Goal: Check status: Check status

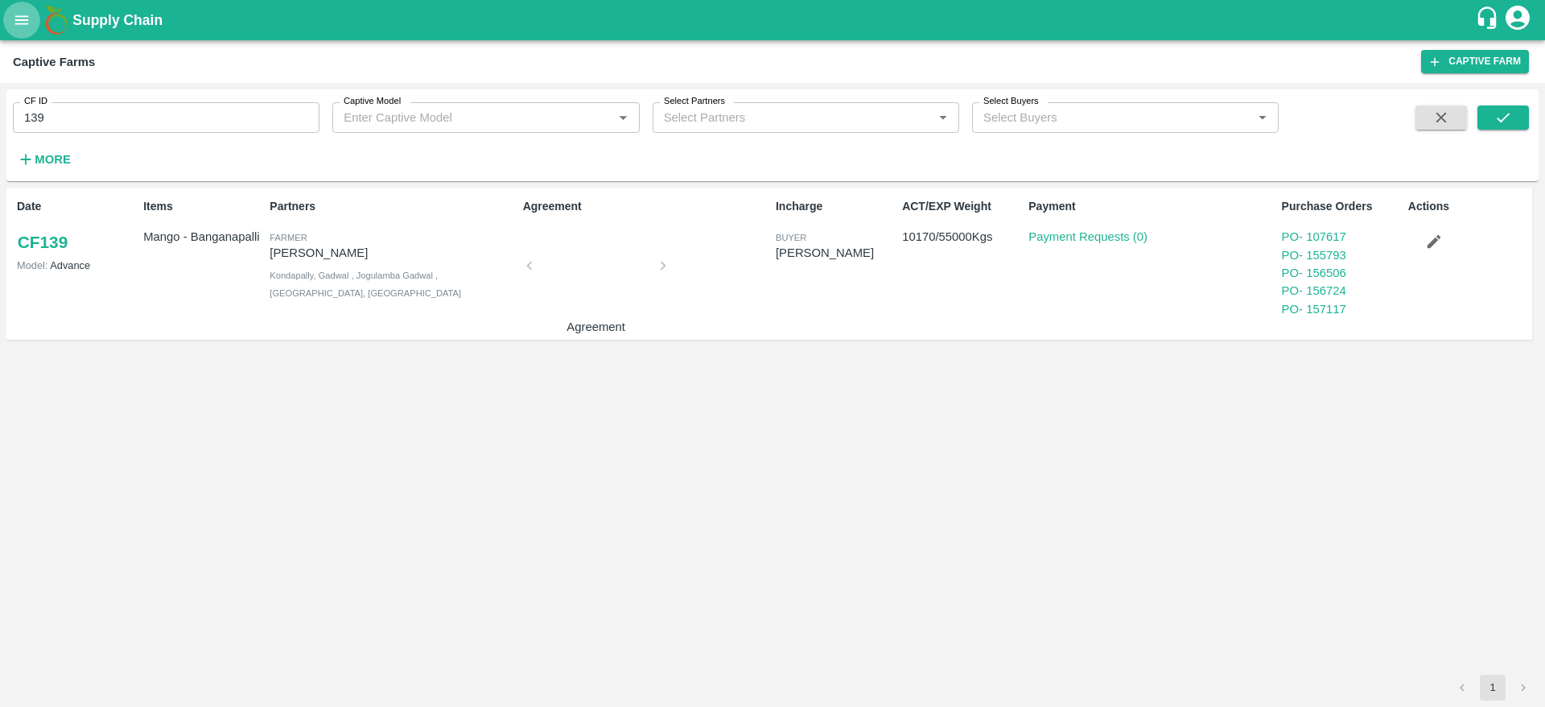
click at [23, 32] on button "open drawer" at bounding box center [21, 20] width 37 height 37
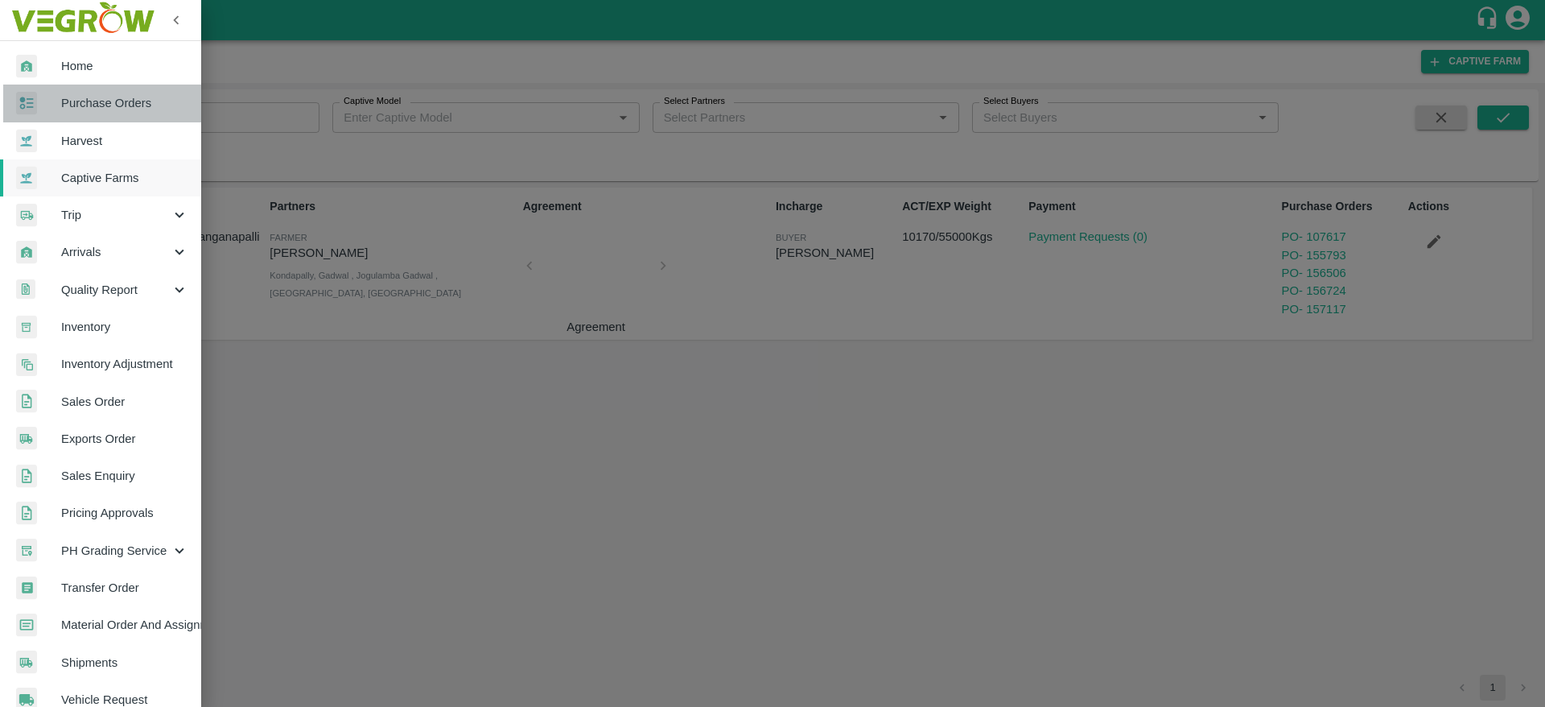
click at [115, 87] on link "Purchase Orders" at bounding box center [100, 102] width 201 height 37
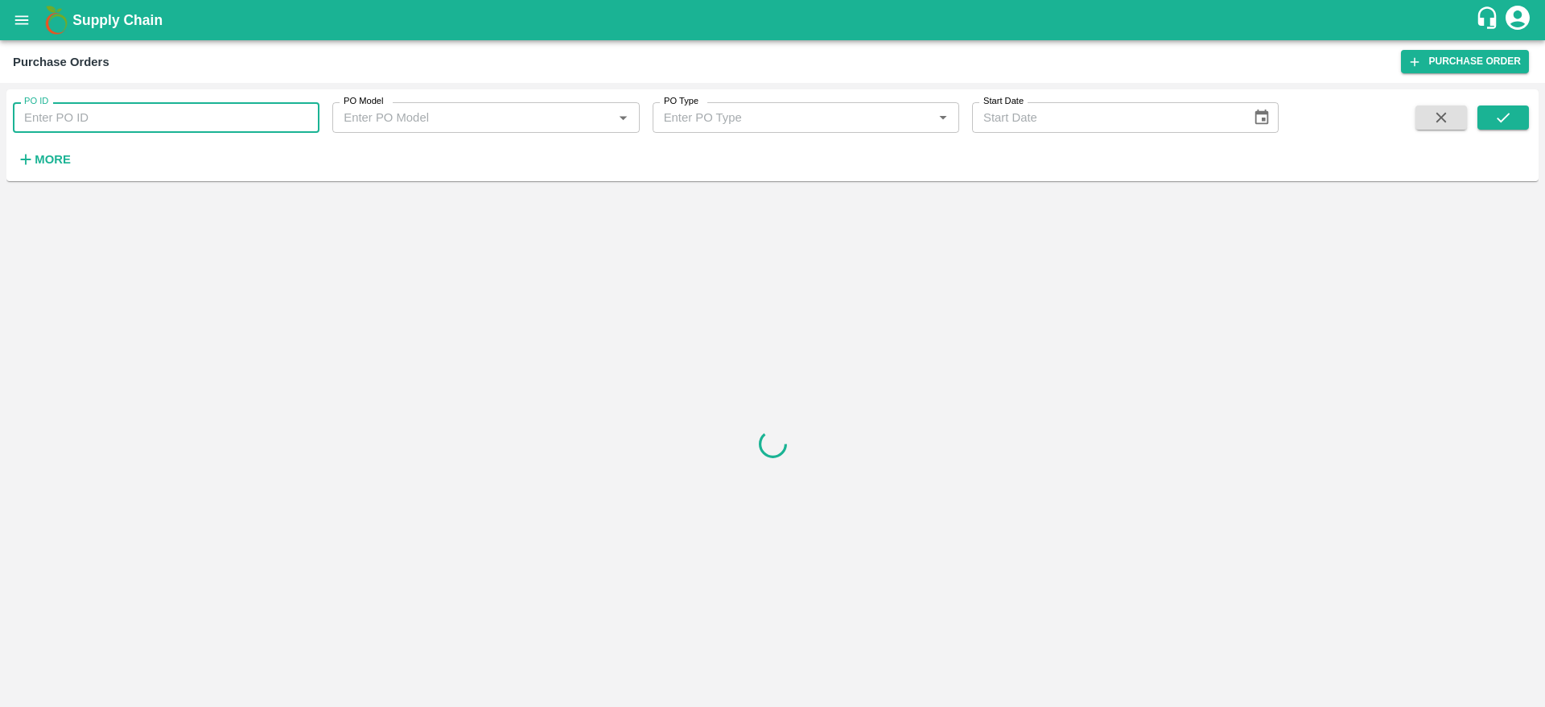
paste input "149645"
click at [131, 120] on input "149645" at bounding box center [166, 117] width 307 height 31
click at [1480, 113] on button "submit" at bounding box center [1503, 117] width 52 height 24
click at [1489, 114] on button "submit" at bounding box center [1503, 117] width 52 height 24
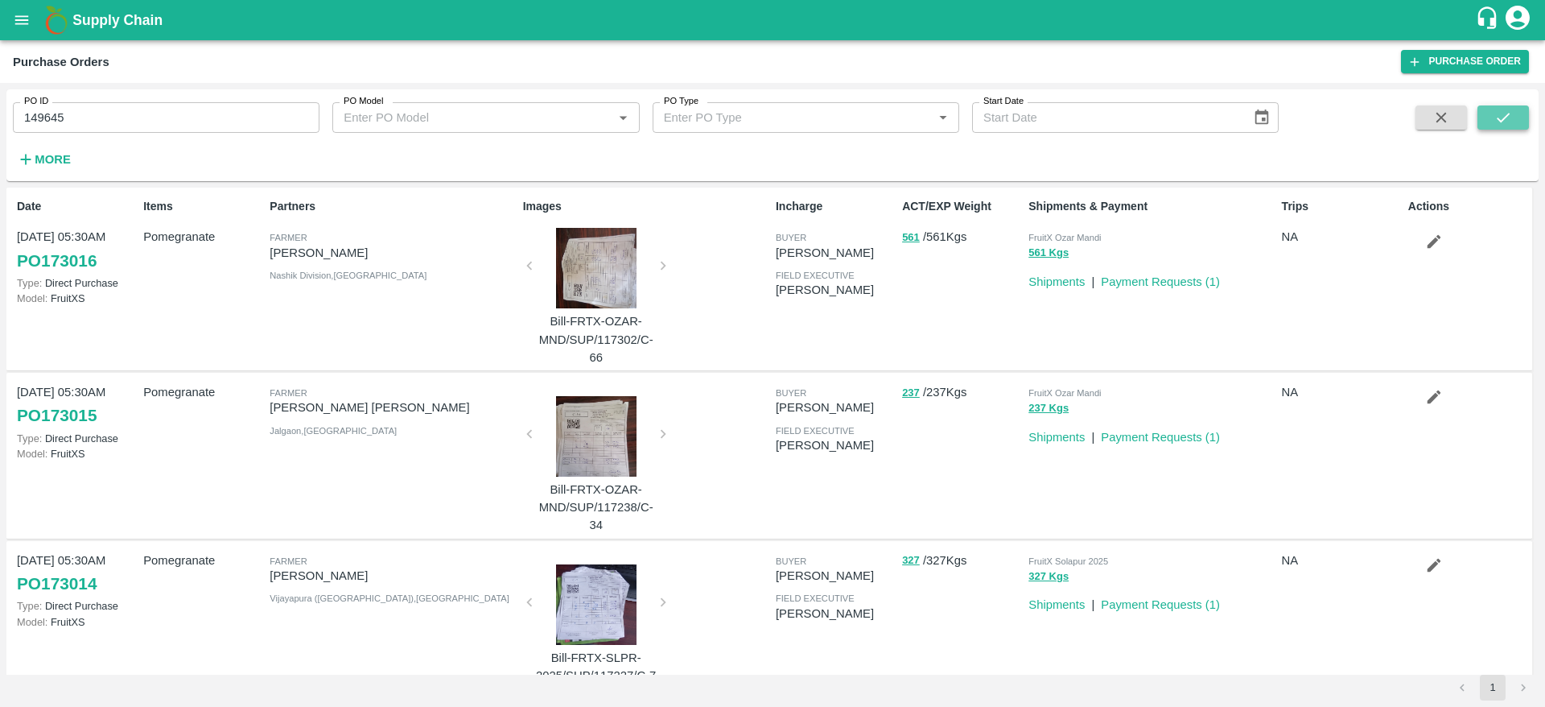
click at [1489, 114] on button "submit" at bounding box center [1503, 117] width 52 height 24
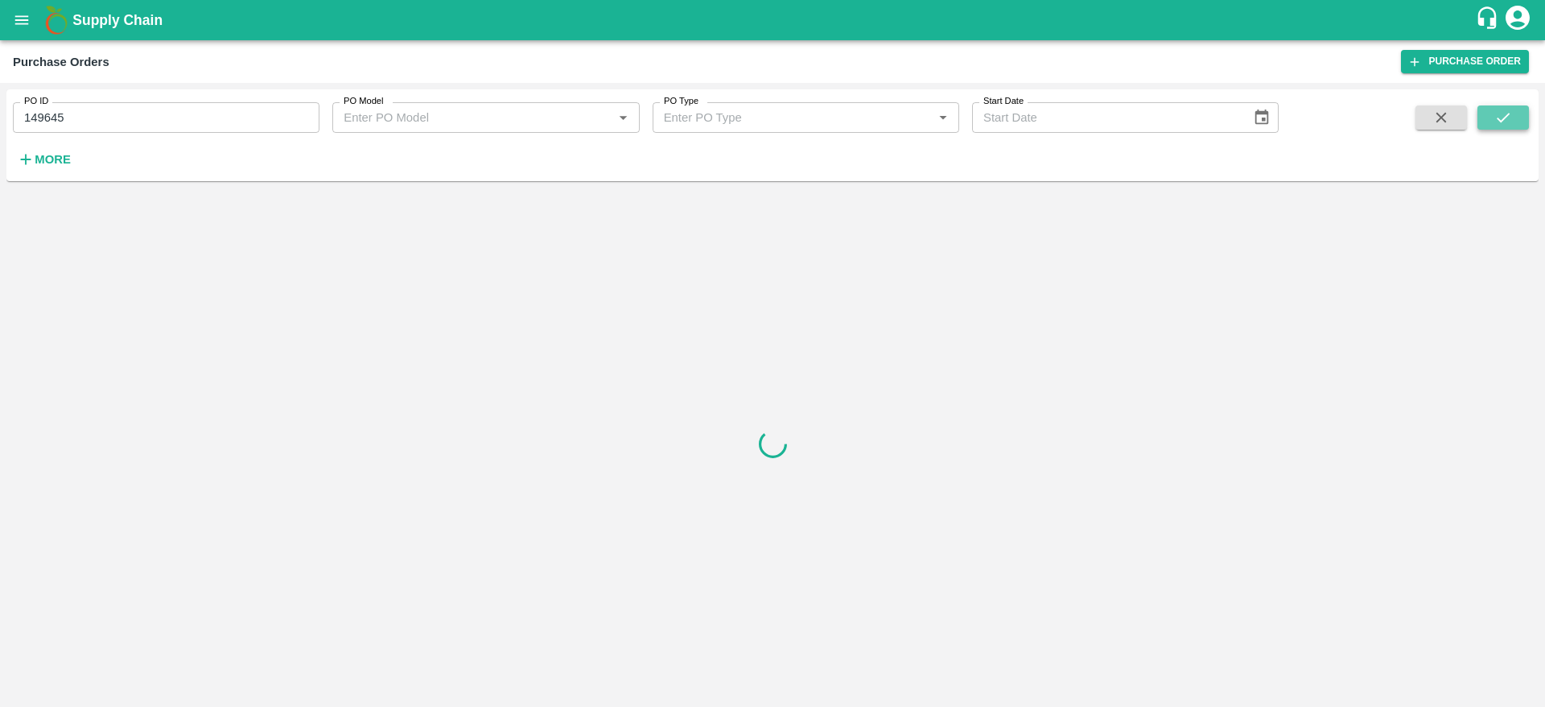
click at [1489, 114] on button "submit" at bounding box center [1503, 117] width 52 height 24
click at [216, 122] on input "149645" at bounding box center [166, 117] width 307 height 31
type input "149645"
click at [1514, 114] on button "submit" at bounding box center [1503, 117] width 52 height 24
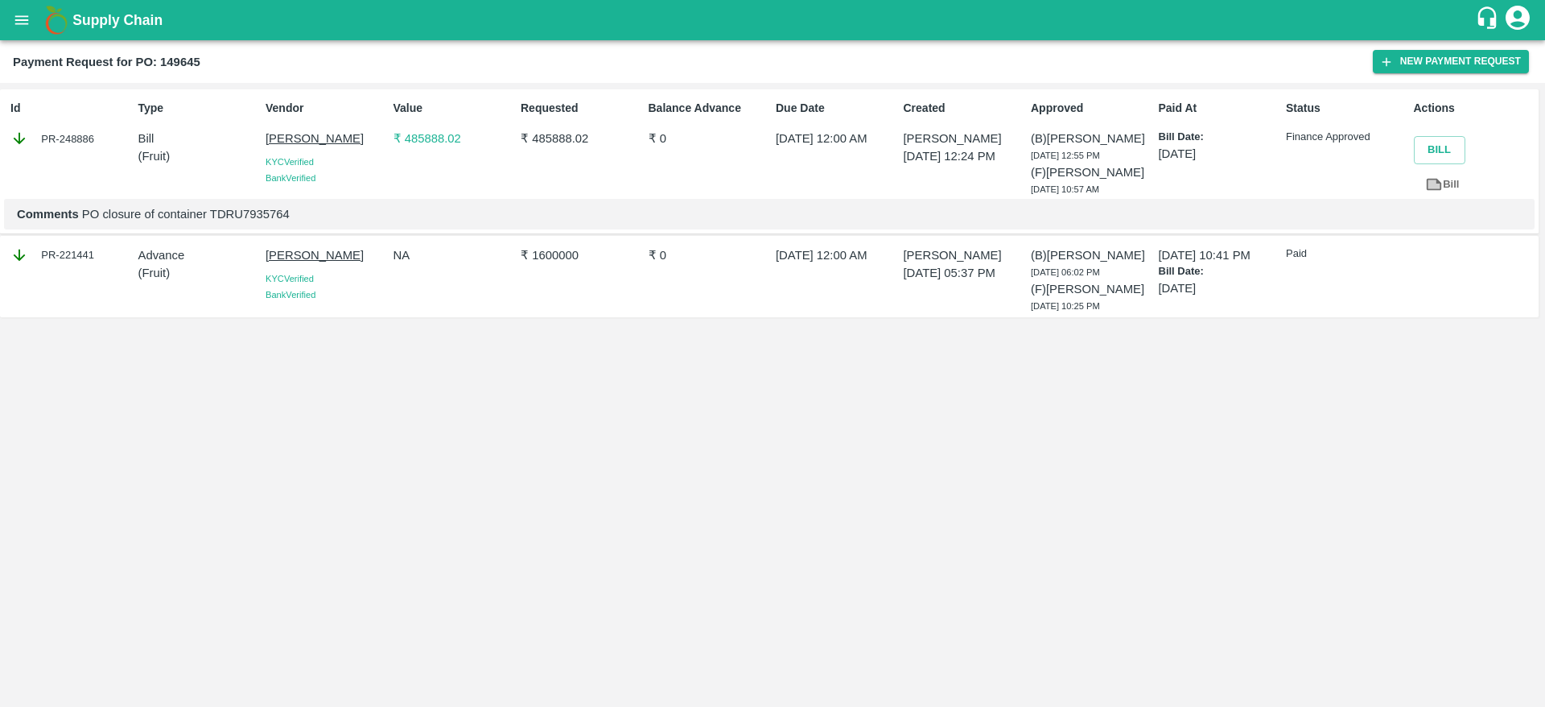
click at [430, 142] on p "₹ 485888.02" at bounding box center [454, 139] width 121 height 18
click at [312, 144] on p "[PERSON_NAME]" at bounding box center [326, 139] width 121 height 18
